Goal: Find specific page/section: Find specific page/section

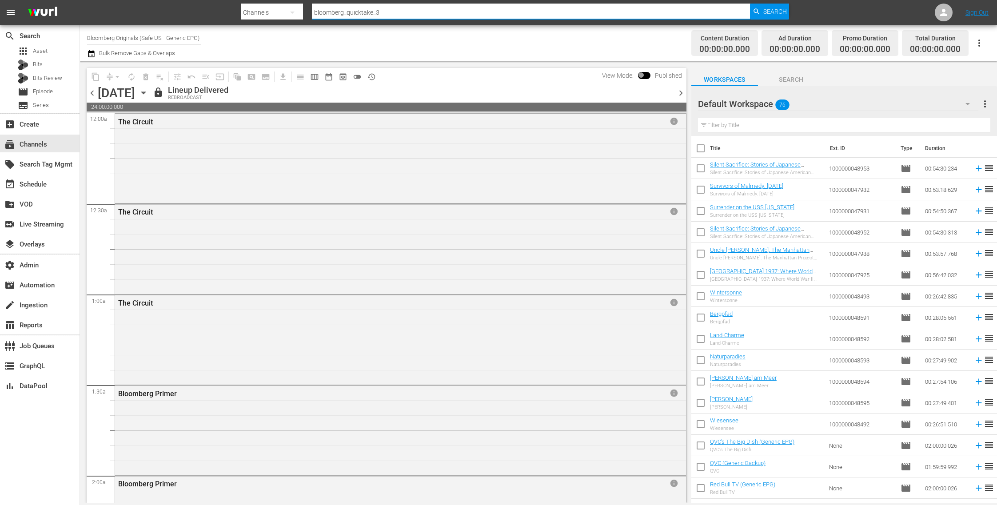
drag, startPoint x: 261, startPoint y: -1, endPoint x: 247, endPoint y: -3, distance: 14.3
click at [247, 0] on html "menu Search By Channels Search ID, Title, Description, Keywords, or Category bl…" at bounding box center [498, 252] width 997 height 505
paste input "asia_tv_limited_jodhaakbar_1"
type input "asia_tv_limited_jodhaakbar_1"
click at [787, 13] on div "Search" at bounding box center [769, 12] width 39 height 16
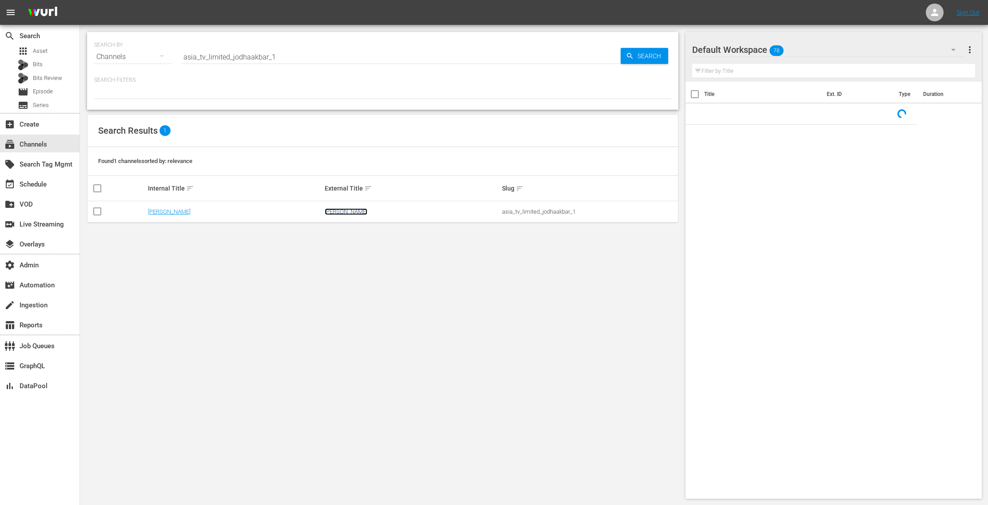
click at [344, 213] on link "[PERSON_NAME]" at bounding box center [346, 211] width 43 height 7
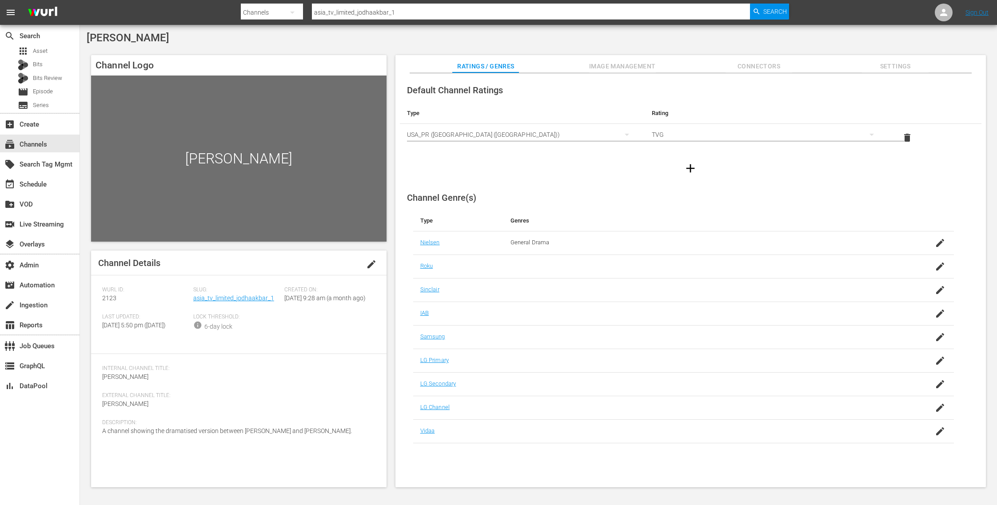
drag, startPoint x: 614, startPoint y: 64, endPoint x: 661, endPoint y: 62, distance: 46.7
click at [616, 64] on span "Image Management" at bounding box center [622, 66] width 67 height 11
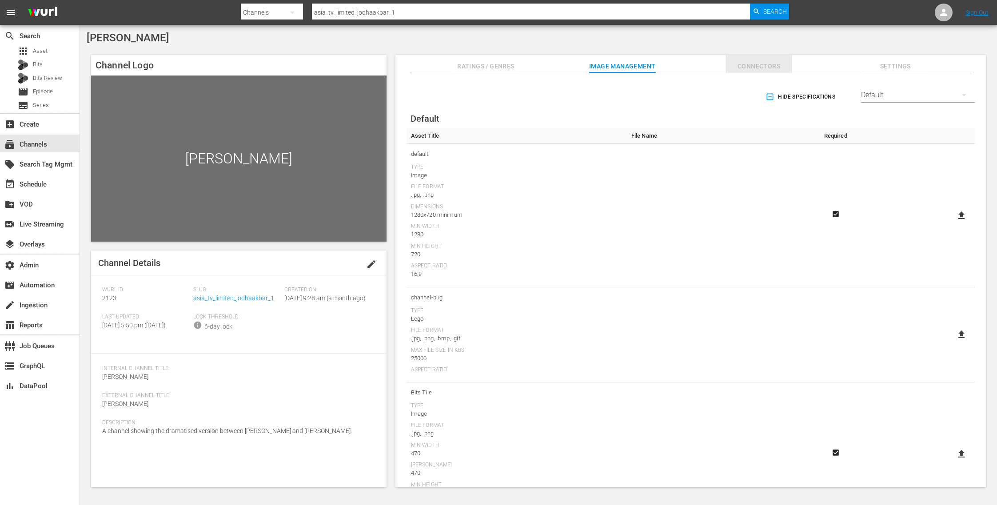
click at [776, 65] on span "Connectors" at bounding box center [759, 66] width 67 height 11
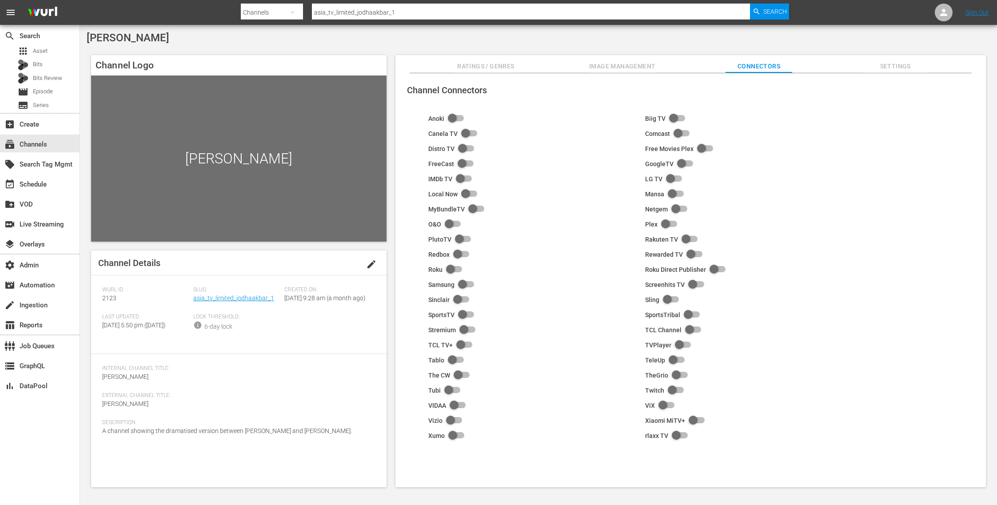
click at [897, 68] on span "Settings" at bounding box center [895, 66] width 67 height 11
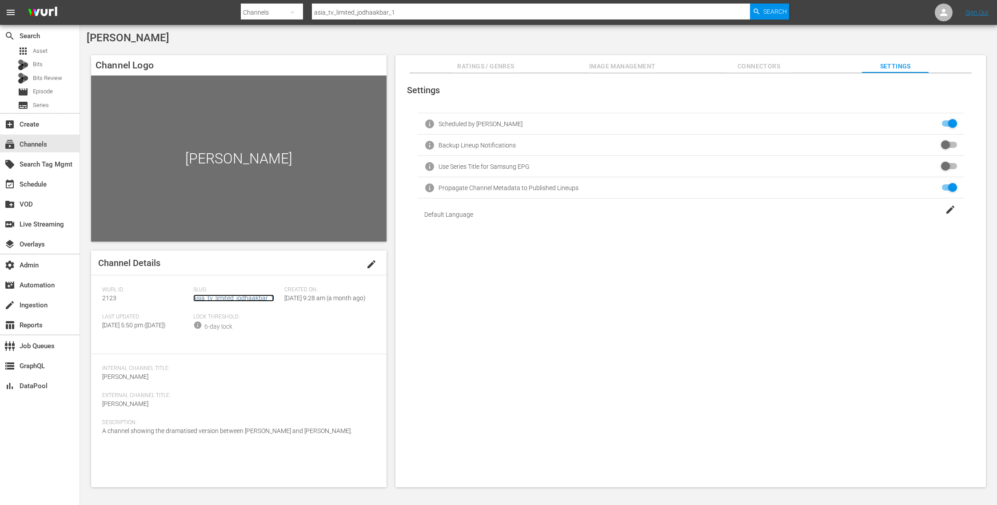
click at [229, 301] on link "asia_tv_limited_jodhaakbar_1" at bounding box center [233, 298] width 81 height 7
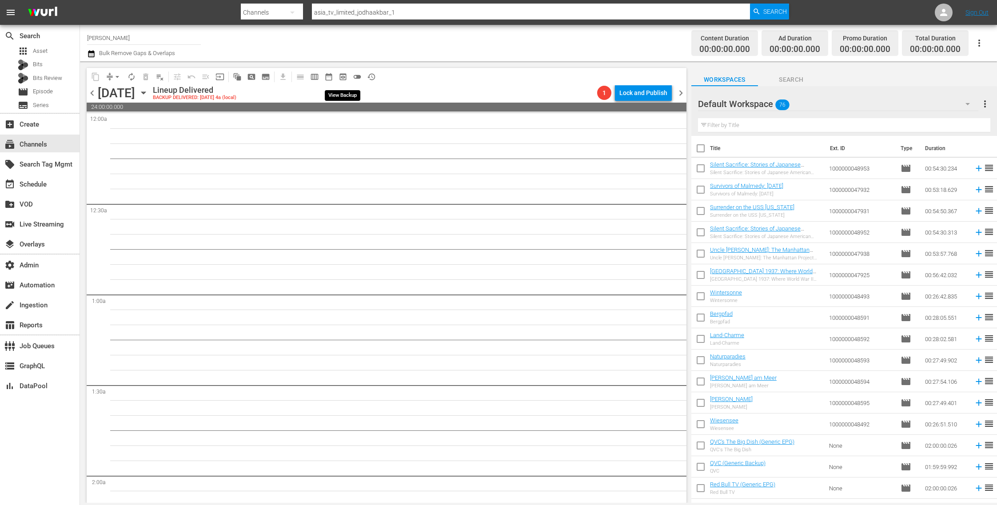
click at [343, 78] on span "preview_outlined" at bounding box center [343, 76] width 9 height 9
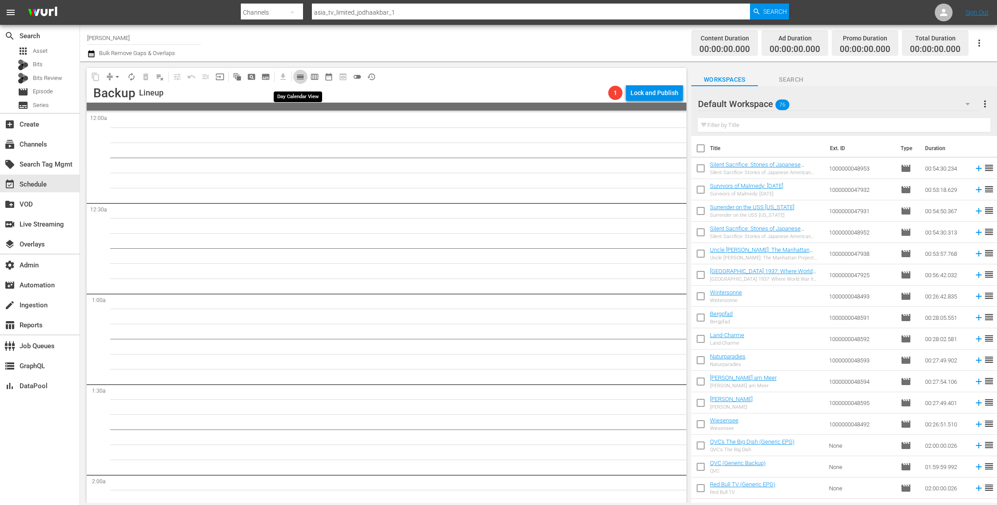
click at [302, 76] on span "calendar_view_day_outlined" at bounding box center [300, 76] width 9 height 9
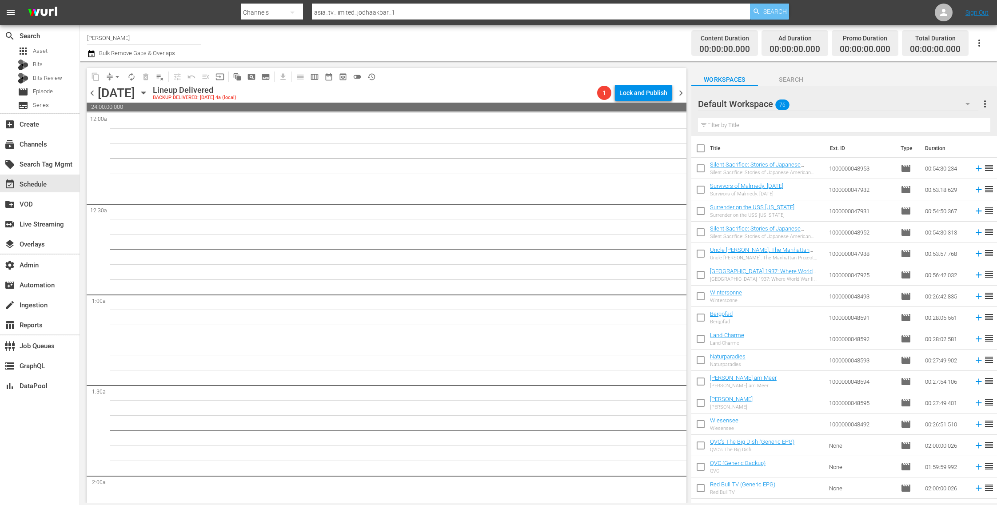
click at [777, 13] on span "Search" at bounding box center [776, 12] width 24 height 16
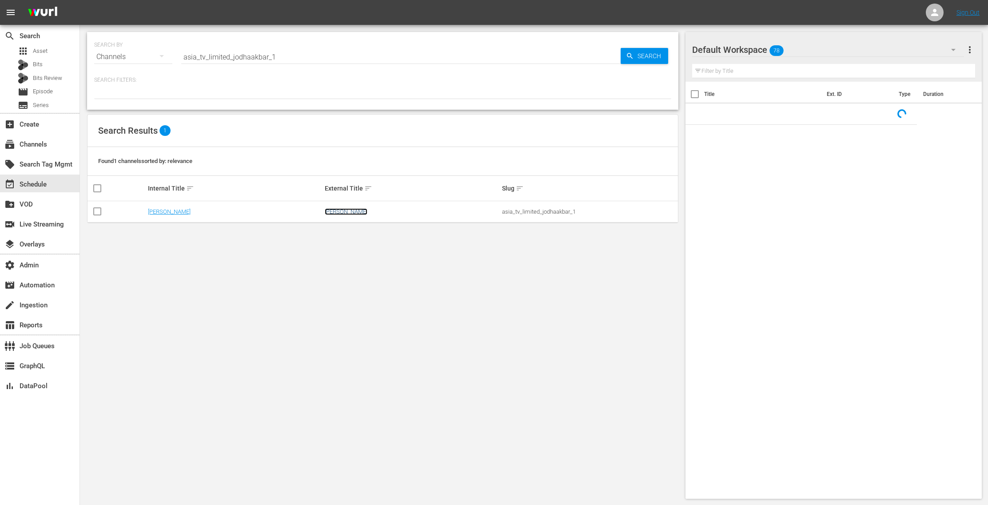
click at [335, 212] on link "[PERSON_NAME]" at bounding box center [346, 211] width 43 height 7
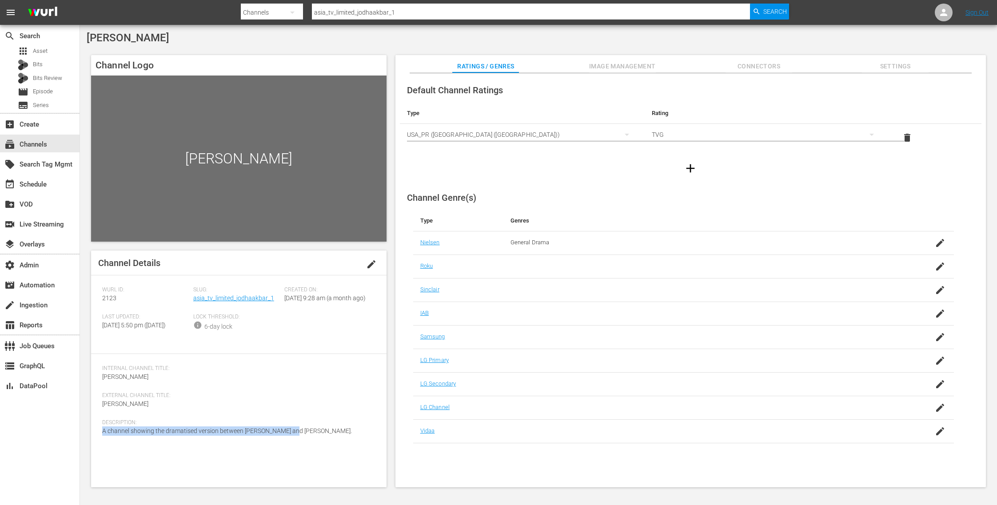
drag, startPoint x: 256, startPoint y: 455, endPoint x: 100, endPoint y: 451, distance: 155.2
click at [100, 451] on div "Channel Details edit [PERSON_NAME] ID: 2123 Slug: asia_tv_limited_jodhaakbar_1 …" at bounding box center [239, 369] width 296 height 237
copy span "A channel showing the dramatised version between [PERSON_NAME] and [PERSON_NAME…"
